Goal: Check status

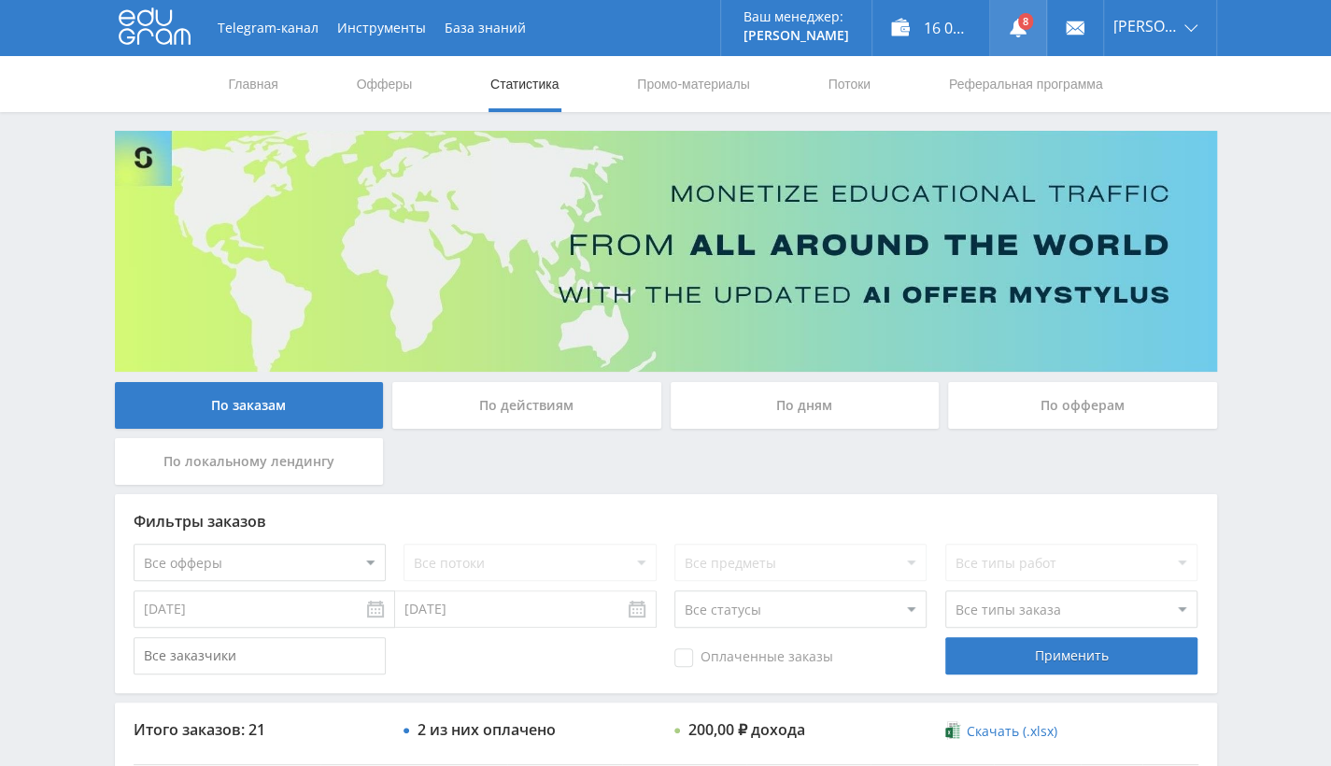
click at [1031, 12] on link at bounding box center [1018, 28] width 56 height 56
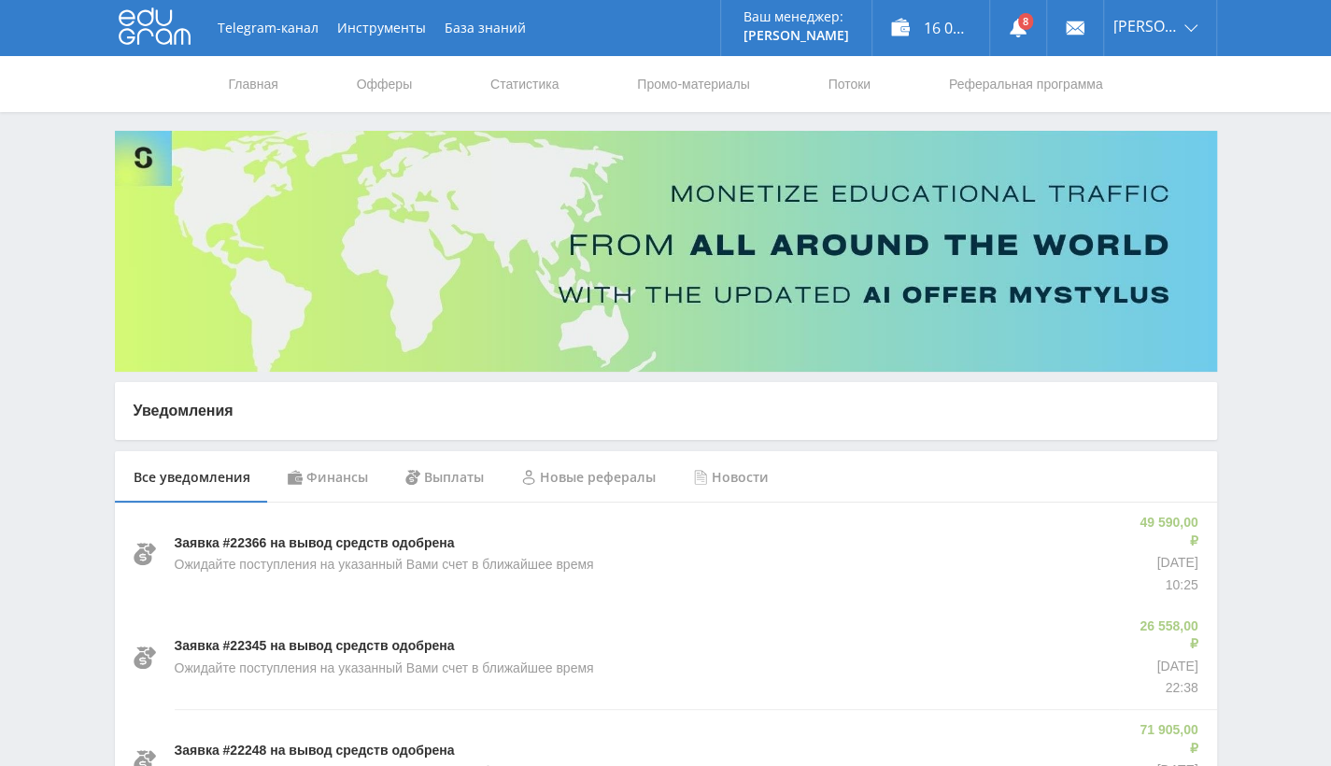
click at [359, 463] on div "Финансы" at bounding box center [328, 477] width 118 height 52
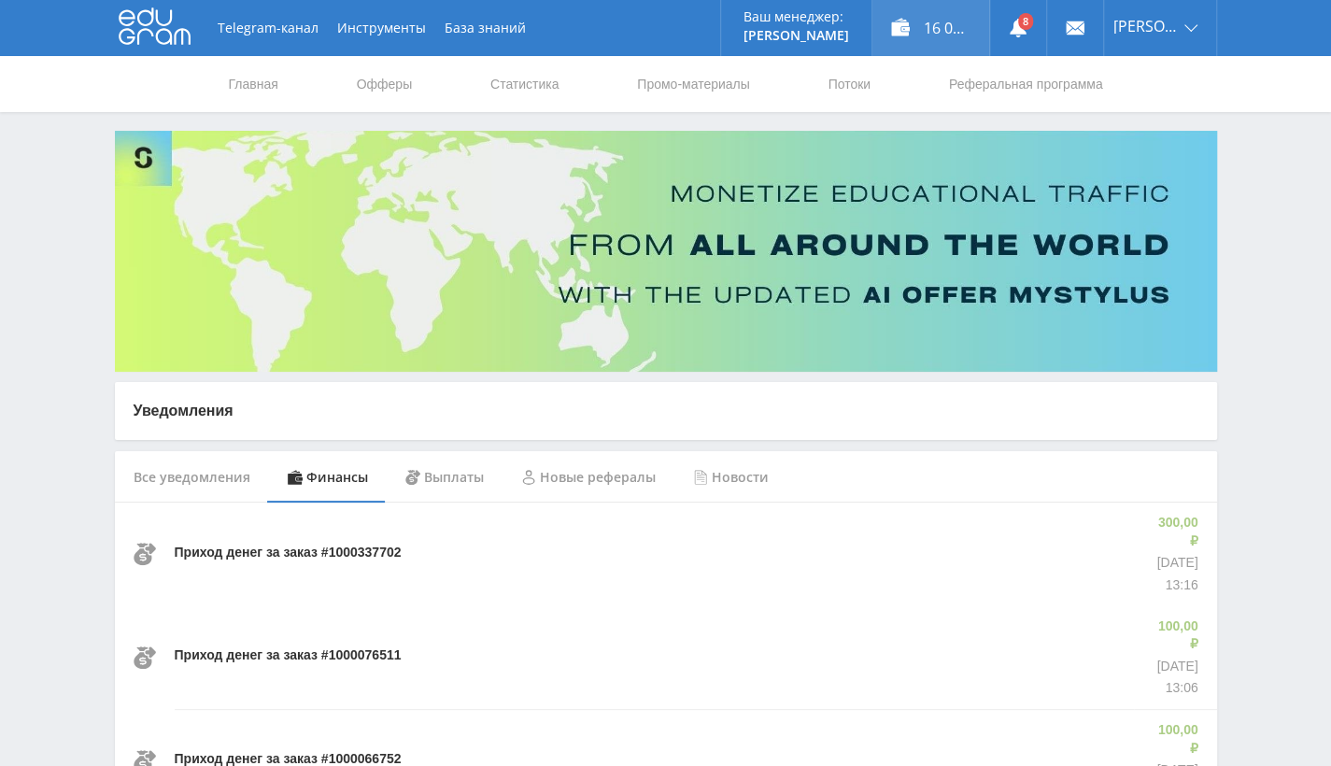
click at [948, 17] on div "16 047,50 ₽" at bounding box center [930, 28] width 117 height 56
